Goal: Task Accomplishment & Management: Manage account settings

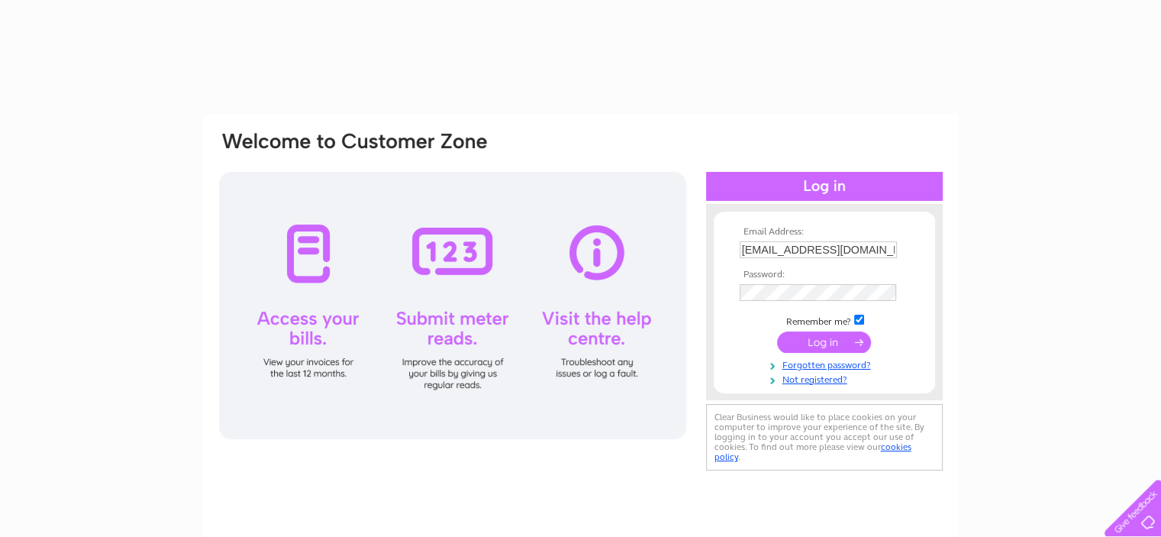
click at [817, 334] on input "submit" at bounding box center [824, 341] width 94 height 21
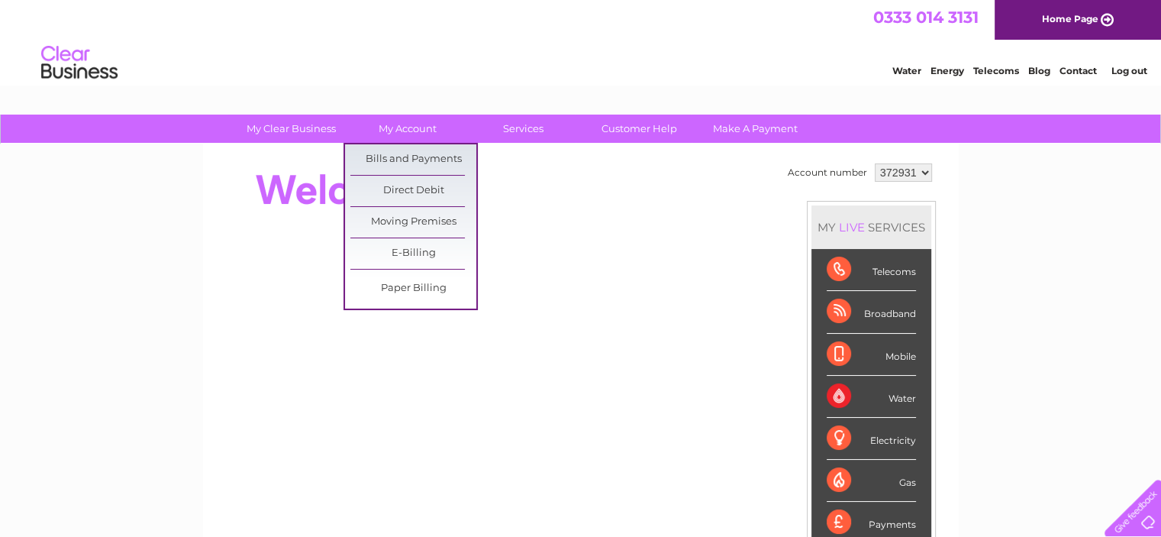
click at [415, 153] on link "Bills and Payments" at bounding box center [414, 159] width 126 height 31
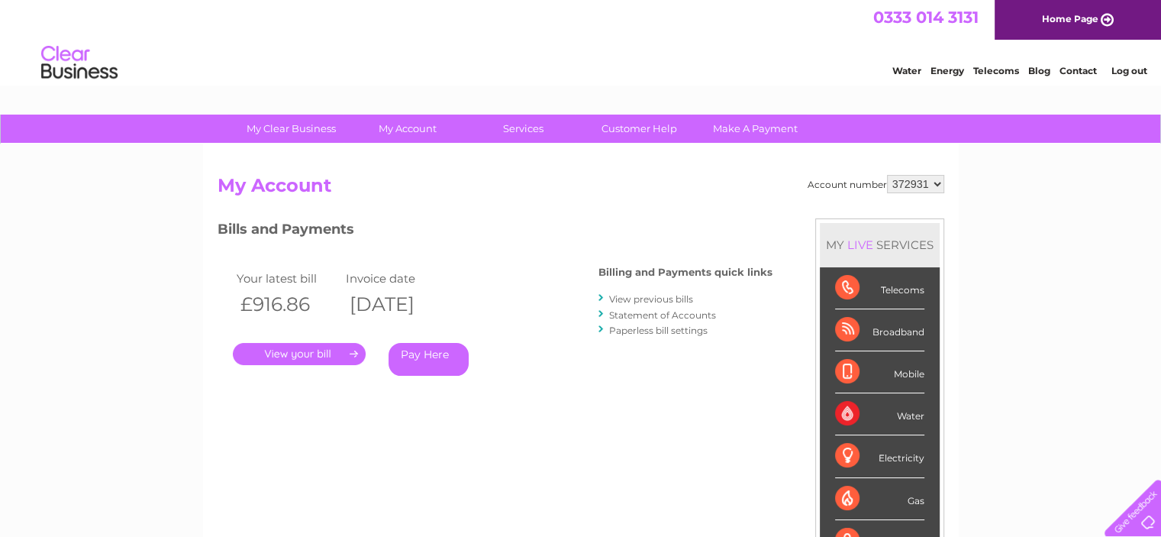
click at [298, 357] on link "." at bounding box center [299, 354] width 133 height 22
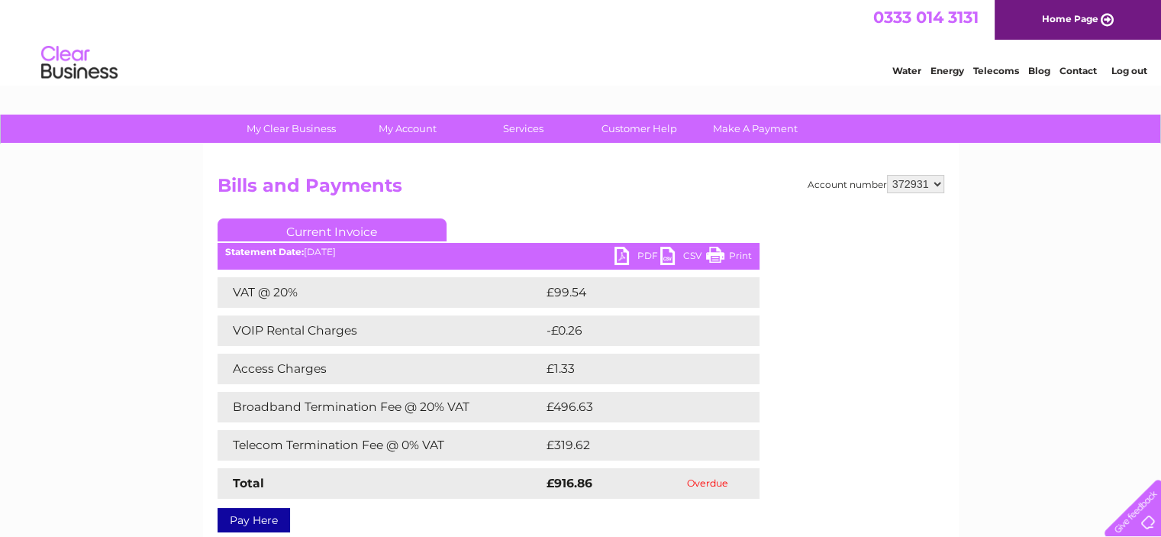
click at [733, 254] on link "Print" at bounding box center [729, 258] width 46 height 22
click at [629, 253] on link "PDF" at bounding box center [638, 258] width 46 height 22
